Goal: Information Seeking & Learning: Learn about a topic

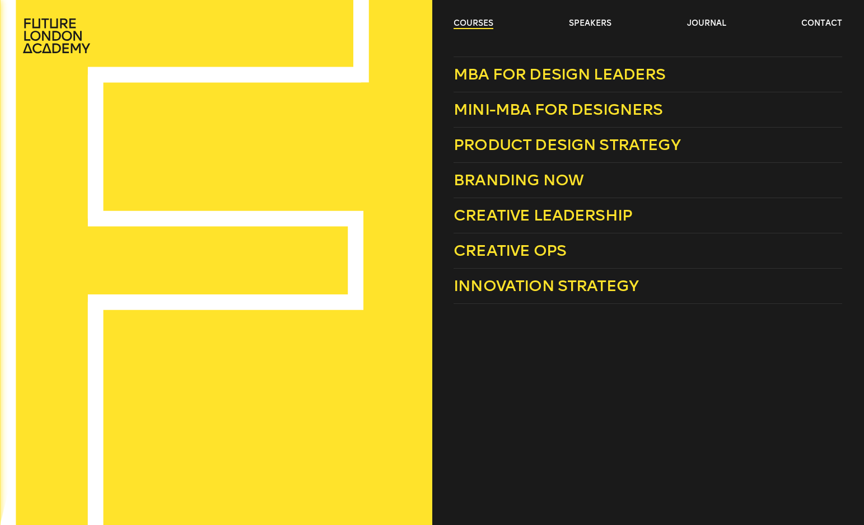
click at [469, 26] on link "courses" at bounding box center [474, 23] width 40 height 11
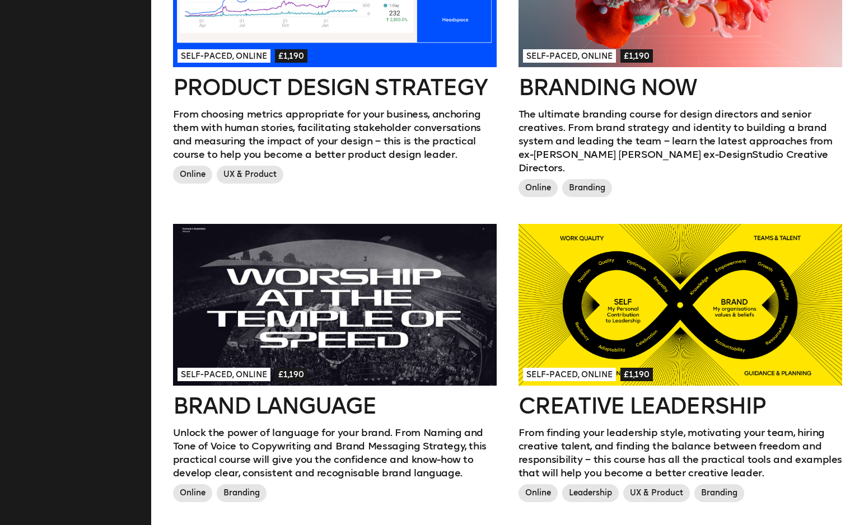
scroll to position [768, 0]
